Goal: Check status: Check status

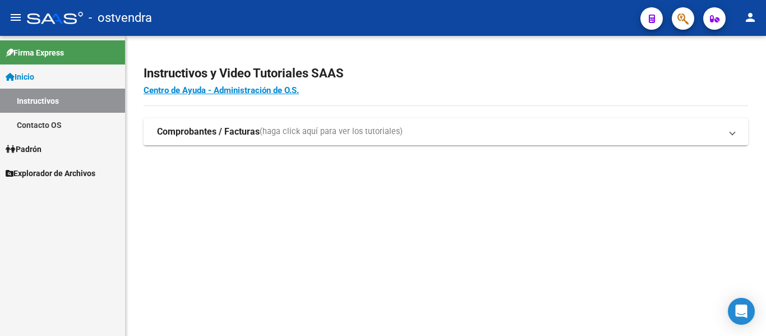
click at [39, 84] on link "Inicio" at bounding box center [62, 77] width 125 height 24
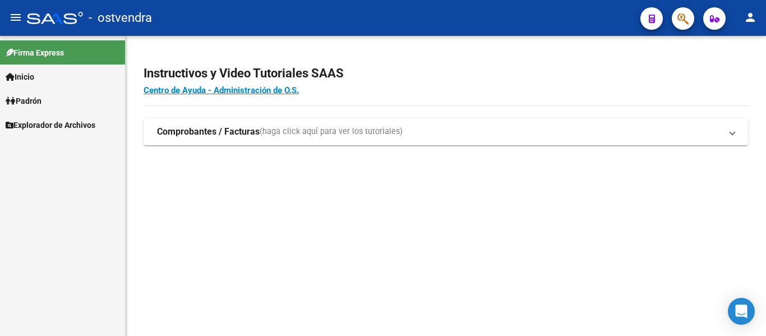
click at [44, 109] on link "Padrón" at bounding box center [62, 101] width 125 height 24
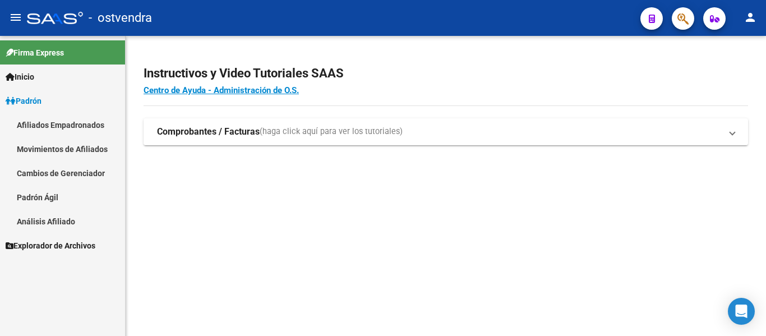
click at [47, 125] on link "Afiliados Empadronados" at bounding box center [62, 125] width 125 height 24
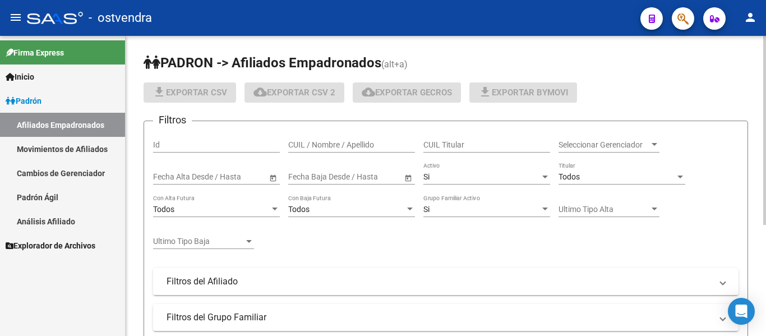
click at [336, 146] on input "CUIL / Nombre / Apellido" at bounding box center [351, 145] width 127 height 10
paste input "93942308"
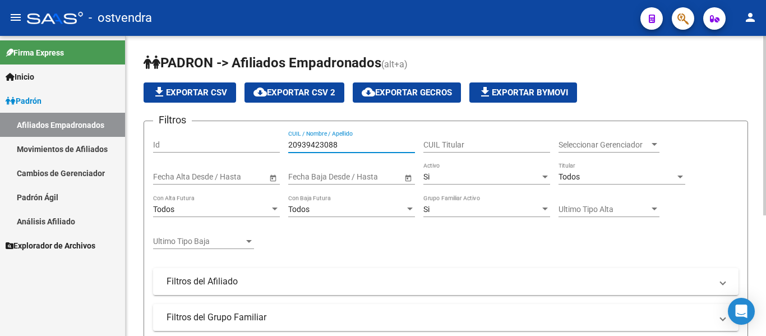
type input "20939423088"
click at [307, 152] on div "20939423088 CUIL / Nombre / Apellido" at bounding box center [351, 141] width 127 height 22
click at [307, 148] on input "20939423088" at bounding box center [351, 145] width 127 height 10
drag, startPoint x: 229, startPoint y: 2, endPoint x: 320, endPoint y: 8, distance: 90.6
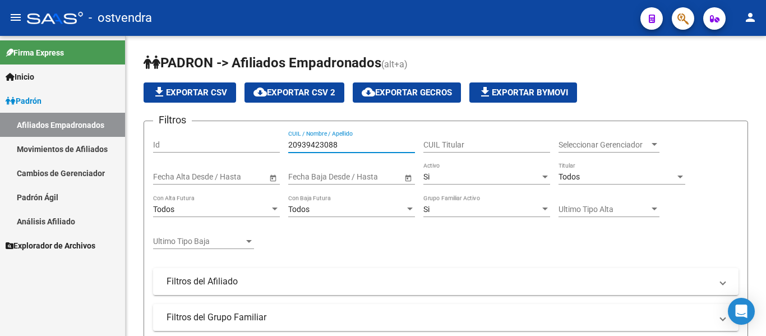
click at [255, 60] on span "PADRON -> Afiliados Empadronados" at bounding box center [263, 63] width 238 height 16
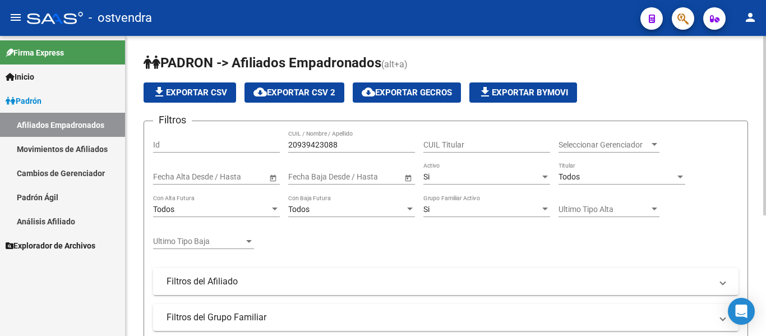
click at [429, 40] on div "[PERSON_NAME] -> Afiliados Empadronados (alt+a) file_download Exportar CSV clou…" at bounding box center [446, 287] width 641 height 502
